Goal: Information Seeking & Learning: Learn about a topic

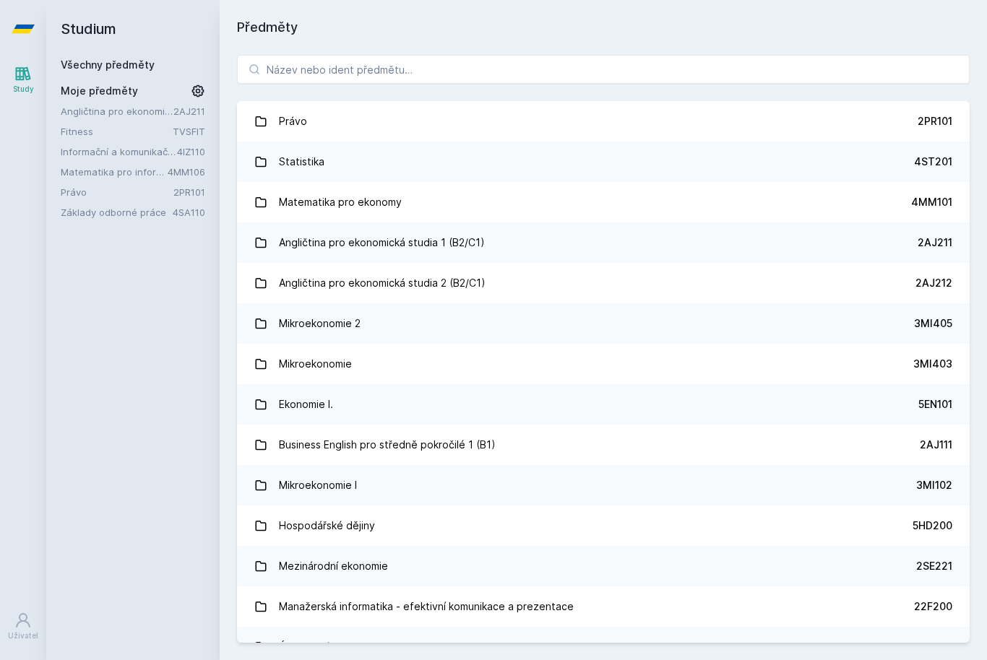
click at [358, 117] on link "Právo 2PR101" at bounding box center [603, 121] width 733 height 40
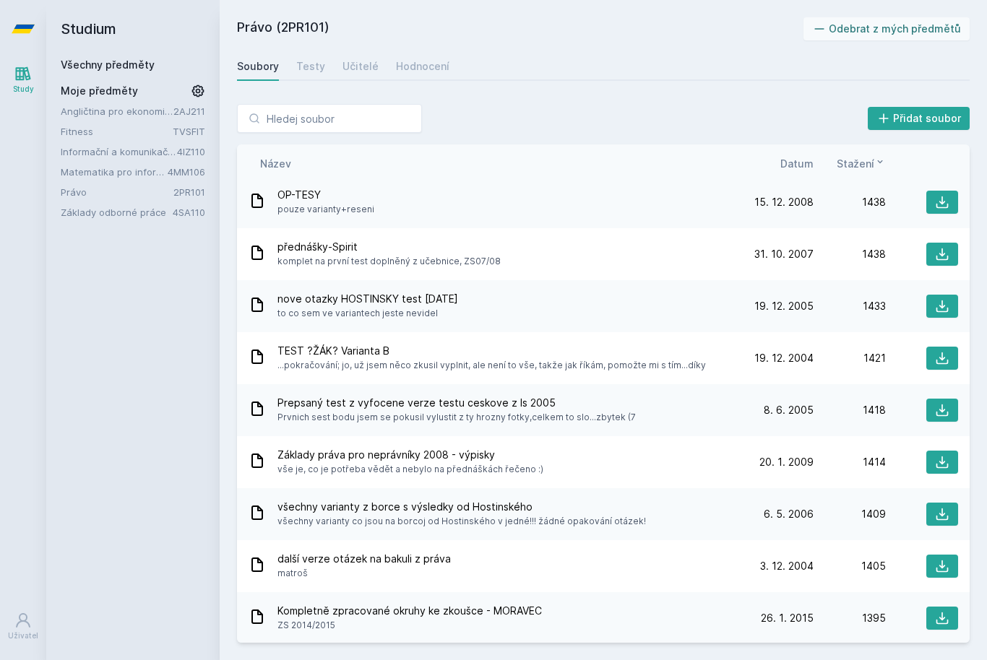
scroll to position [9244, 0]
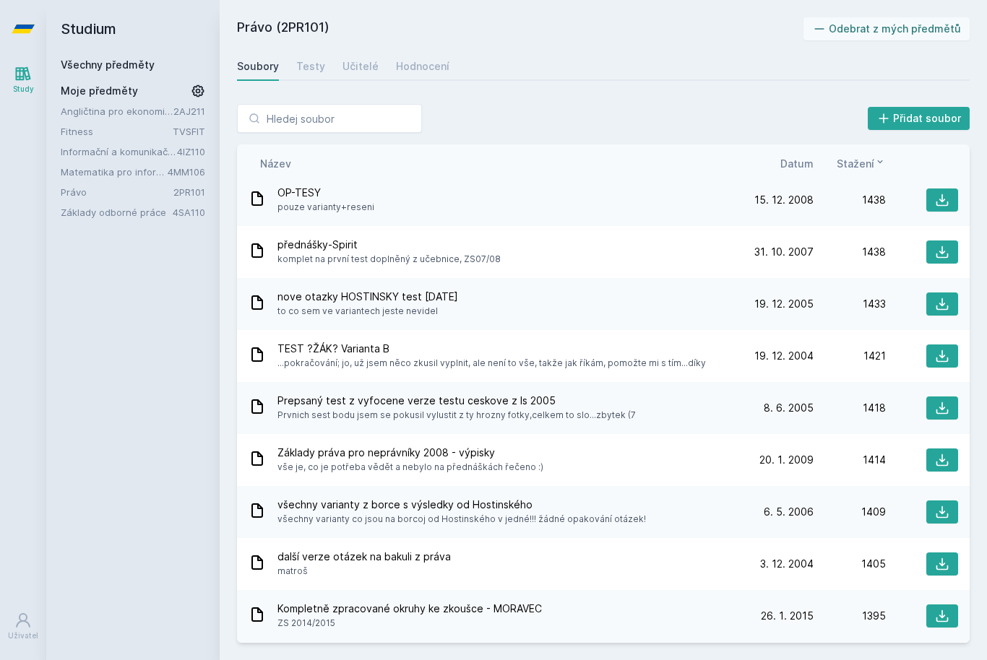
click at [430, 602] on span "Kompletně zpracované okruhy ke zkoušce - MORAVEC" at bounding box center [409, 609] width 264 height 14
click at [306, 126] on input "search" at bounding box center [329, 118] width 185 height 29
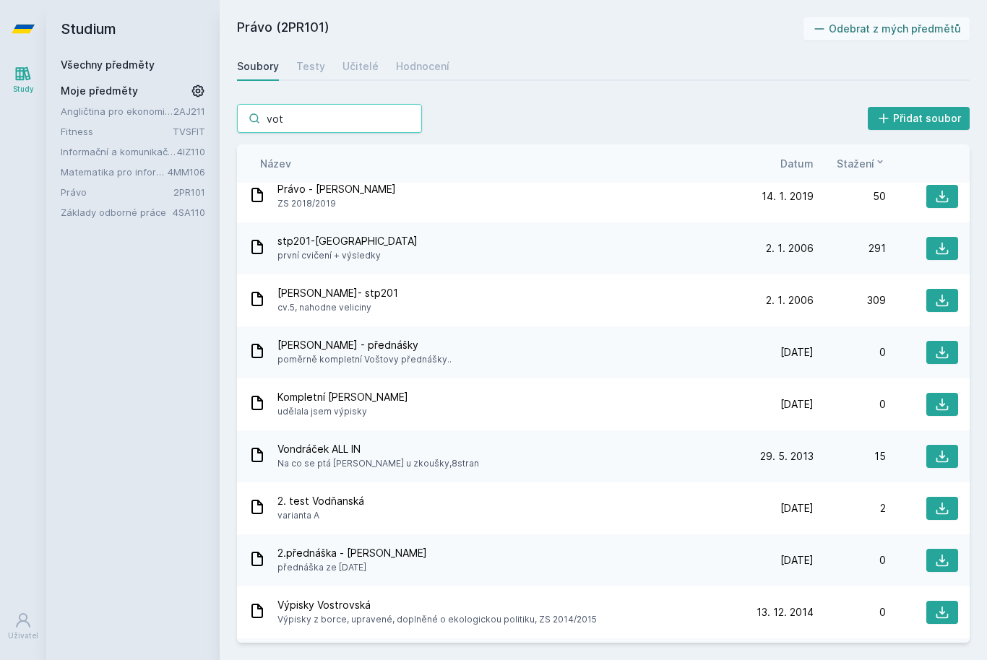
scroll to position [0, 0]
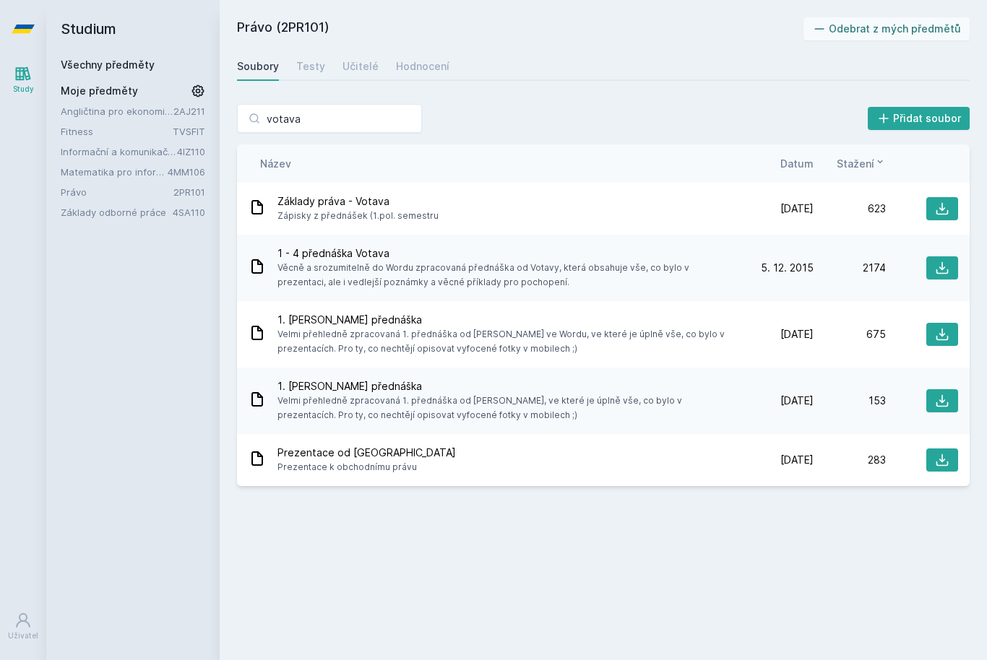
click at [943, 457] on icon at bounding box center [942, 460] width 14 height 14
click at [936, 210] on icon at bounding box center [942, 209] width 14 height 14
click at [942, 263] on icon at bounding box center [943, 268] width 12 height 12
click at [945, 339] on icon at bounding box center [942, 334] width 14 height 14
click at [357, 117] on input "votava" at bounding box center [329, 118] width 185 height 29
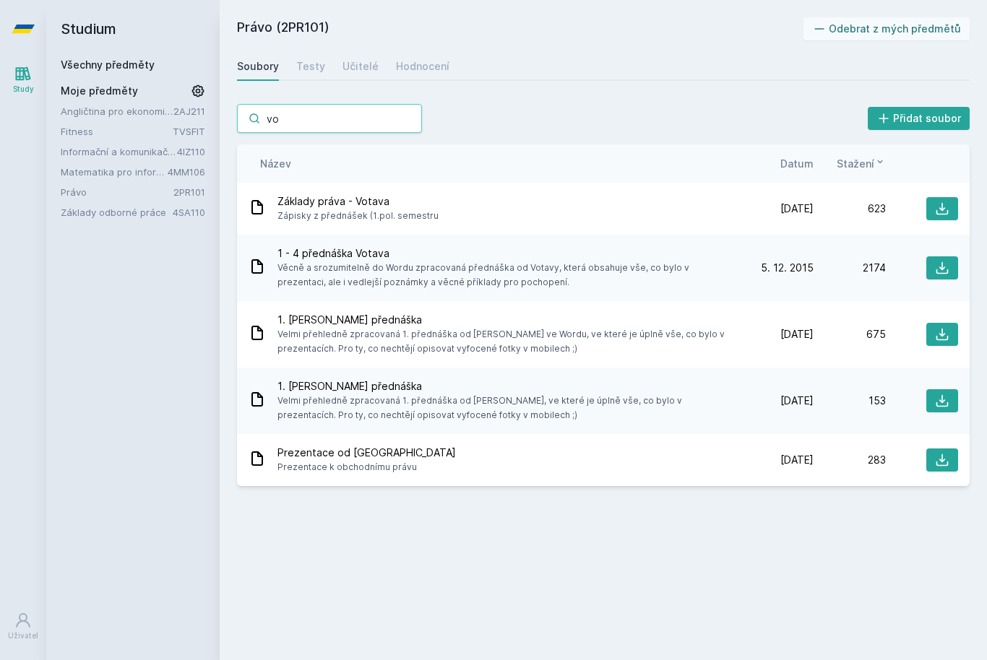
type input "v"
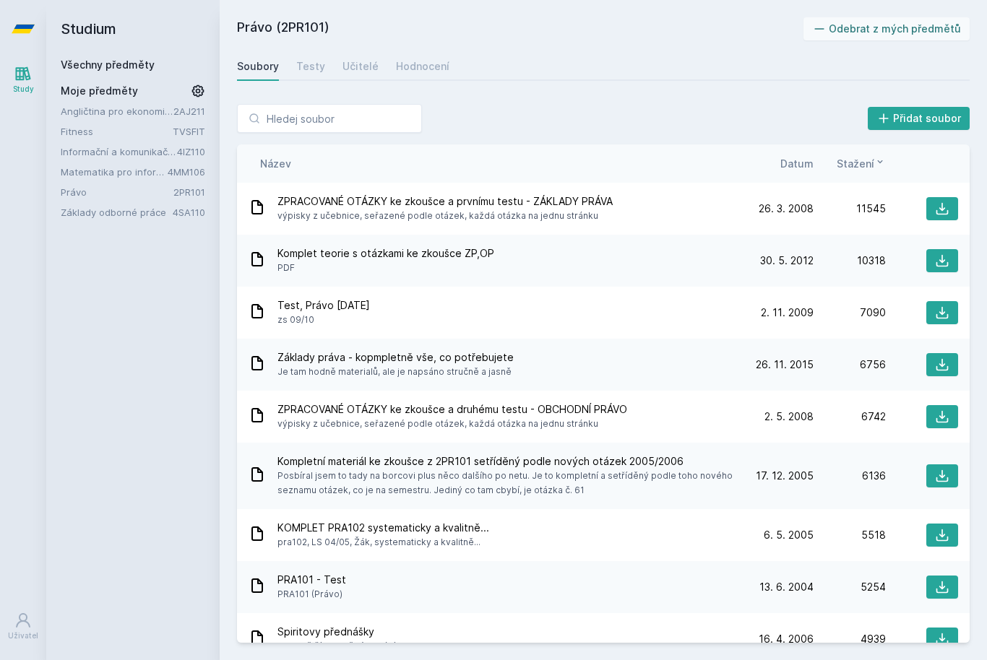
click at [681, 210] on div "ZPRACOVANÉ OTÁZKY ke zkoušce a prvnímu testu - ZÁKLADY PRÁVA výpisky z učebnice…" at bounding box center [495, 208] width 493 height 29
click at [948, 210] on icon at bounding box center [942, 209] width 14 height 14
